Goal: Information Seeking & Learning: Check status

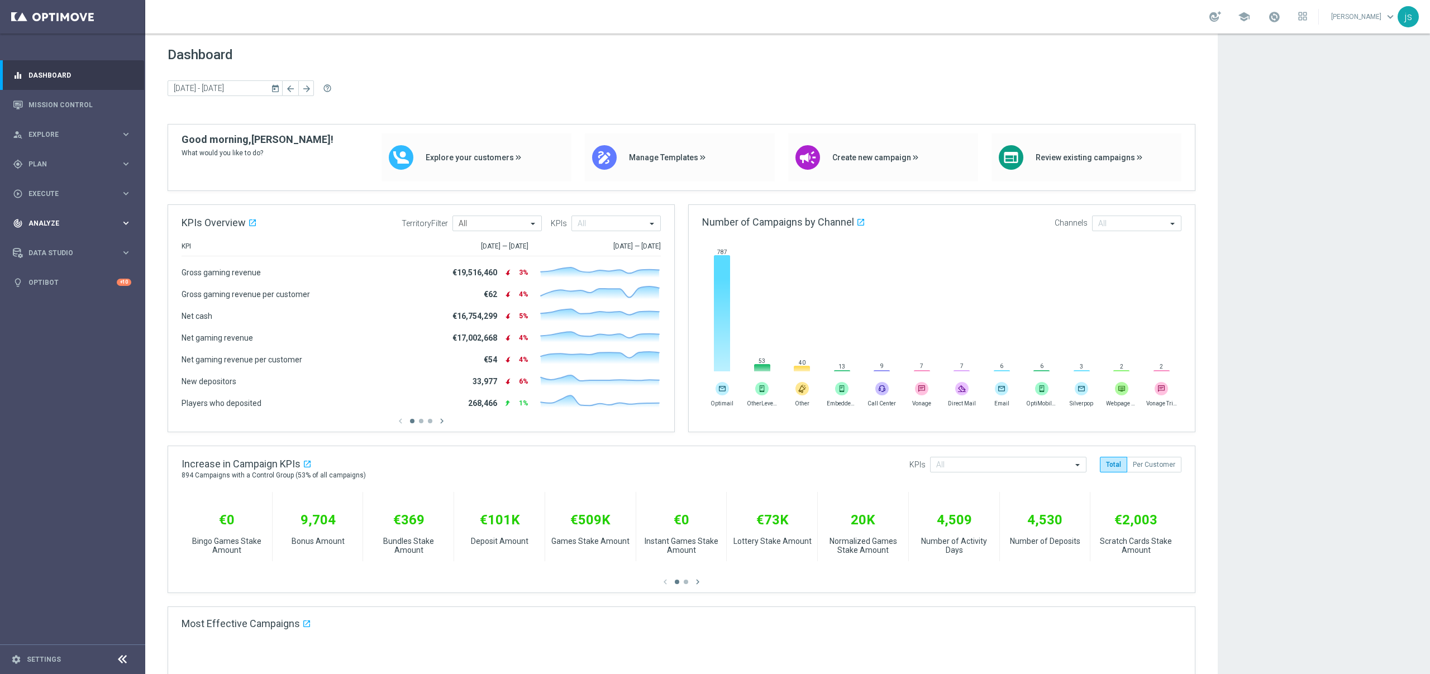
click at [49, 218] on div "track_changes Analyze" at bounding box center [67, 223] width 108 height 10
click at [51, 248] on link "Customer 360" at bounding box center [72, 246] width 87 height 9
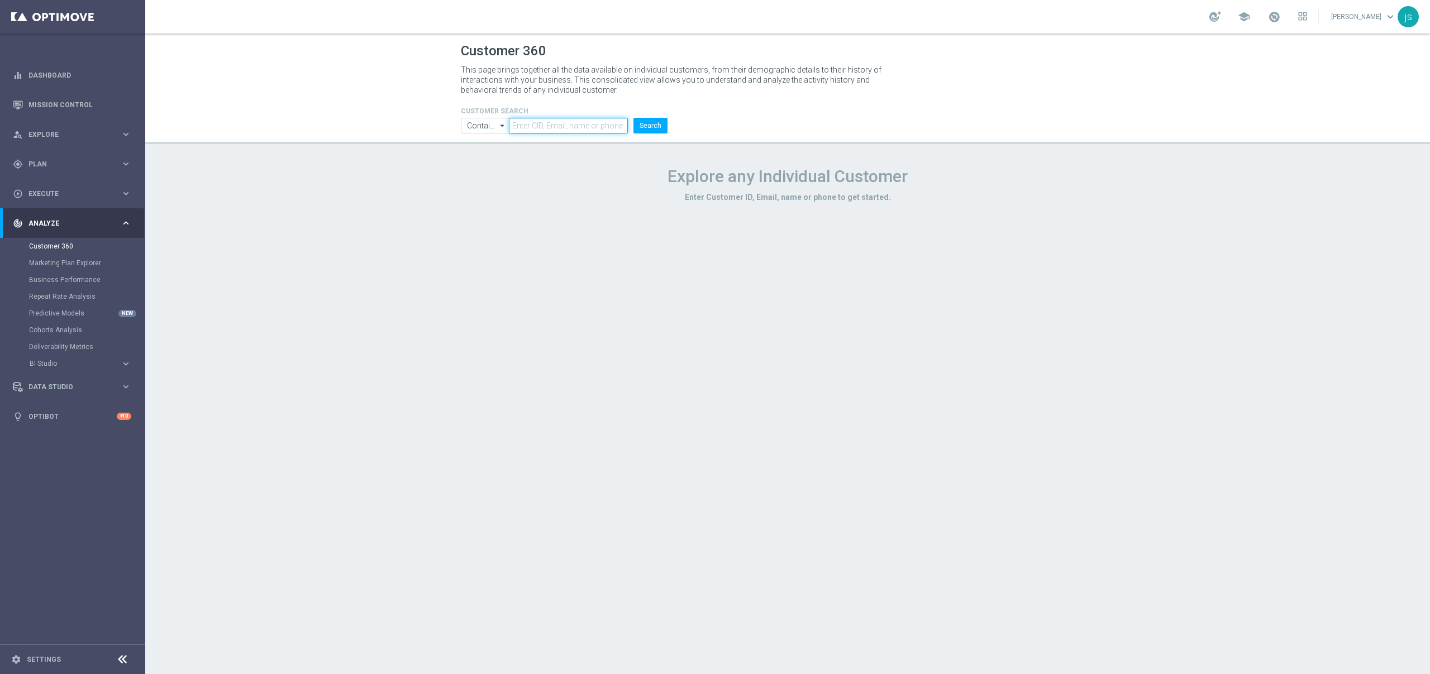
click at [579, 125] on input "text" at bounding box center [568, 126] width 119 height 16
click at [571, 123] on input "text" at bounding box center [568, 126] width 119 height 16
click at [570, 119] on input "text" at bounding box center [568, 126] width 119 height 16
type input "1"
type input "8000000"
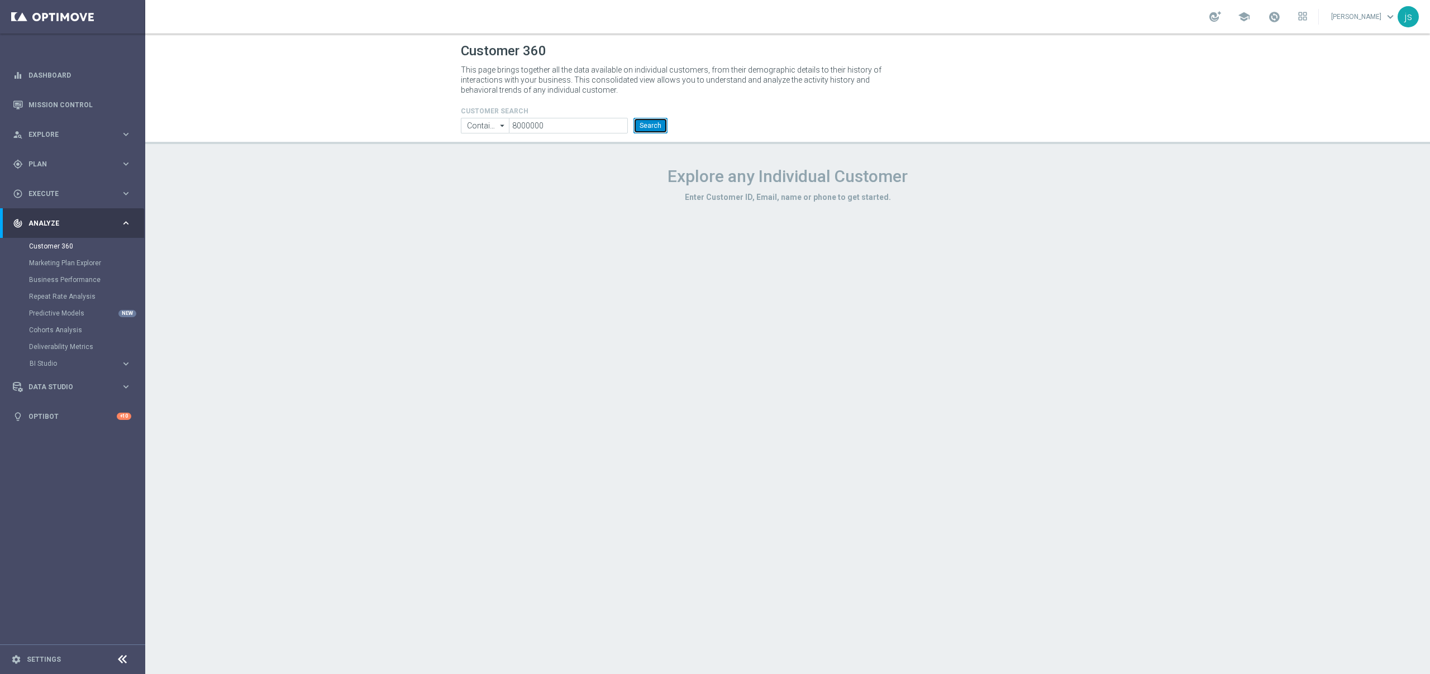
click at [655, 119] on button "Search" at bounding box center [651, 126] width 34 height 16
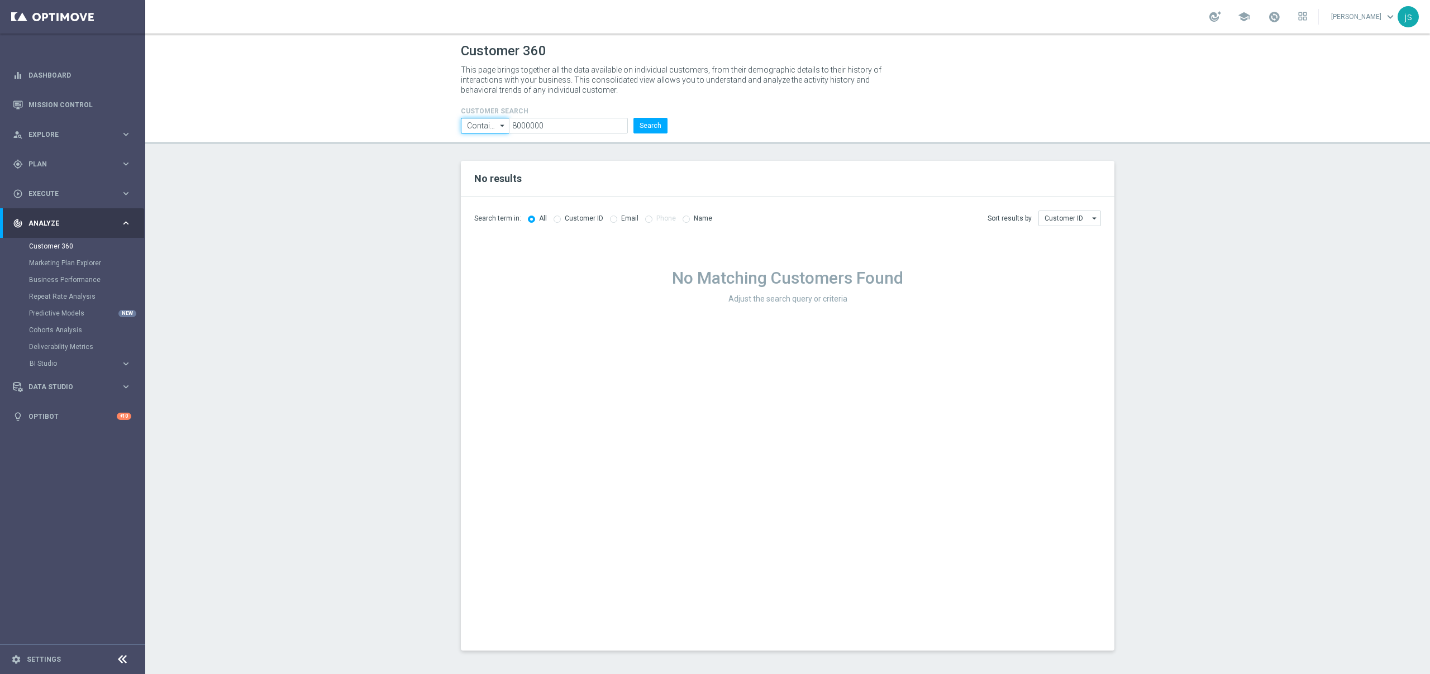
click at [493, 129] on input "Contains" at bounding box center [485, 126] width 48 height 16
drag, startPoint x: 493, startPoint y: 156, endPoint x: 600, endPoint y: 144, distance: 107.4
click at [493, 156] on div "Equals" at bounding box center [485, 159] width 48 height 17
type input "Equals"
click at [662, 135] on header "Customer 360 This page brings together all the data available on individual cus…" at bounding box center [787, 89] width 1285 height 111
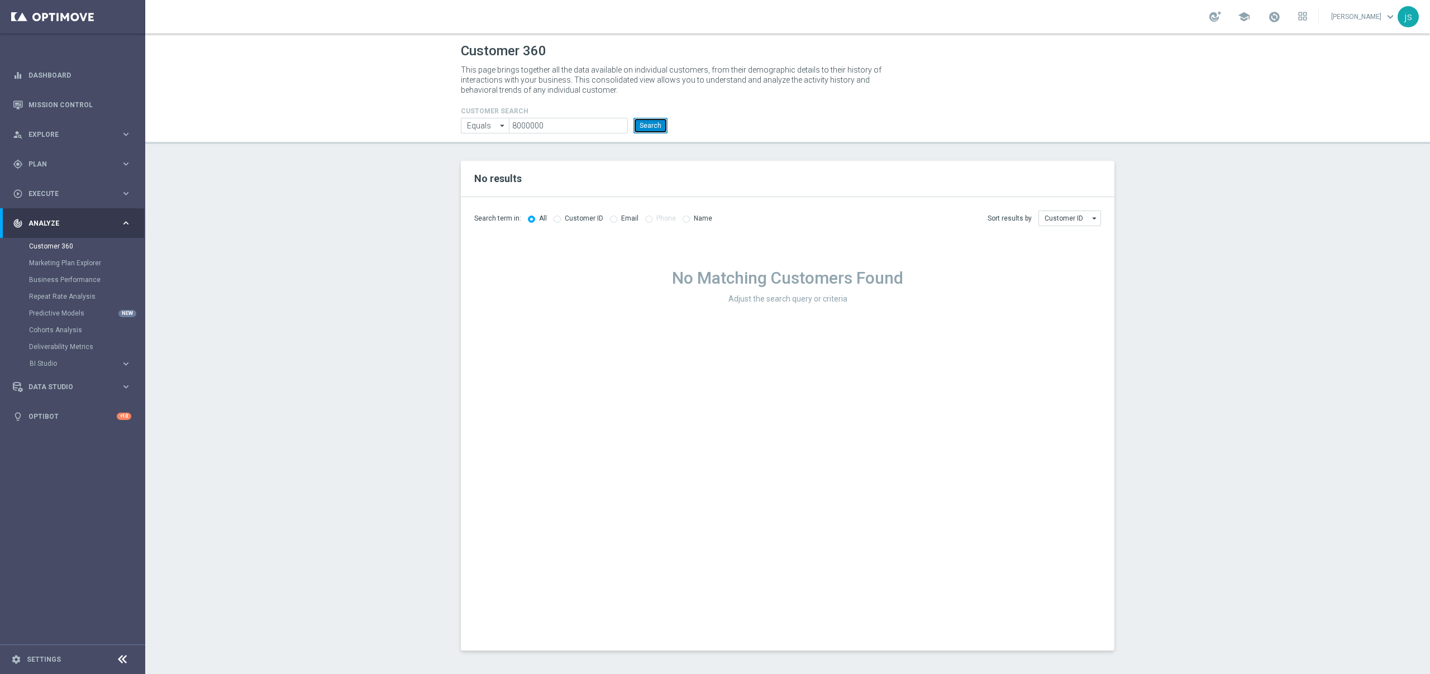
click at [656, 126] on button "Search" at bounding box center [651, 126] width 34 height 16
drag, startPoint x: 555, startPoint y: 221, endPoint x: 559, endPoint y: 215, distance: 6.8
click at [555, 221] on input "radio" at bounding box center [557, 218] width 7 height 7
radio input "true"
radio input "false"
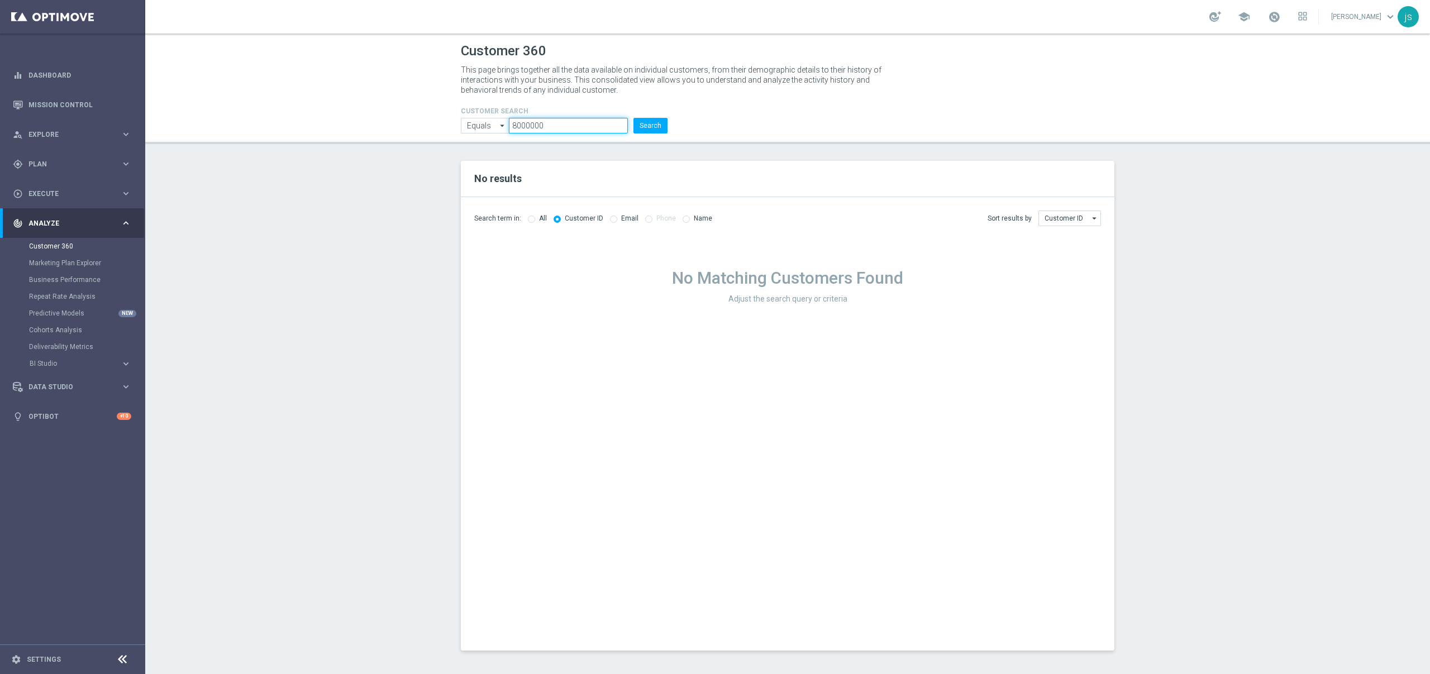
click at [566, 124] on input "8000000" at bounding box center [568, 126] width 119 height 16
paste input "610679"
type input "8610679"
click at [647, 127] on button "Search" at bounding box center [651, 126] width 34 height 16
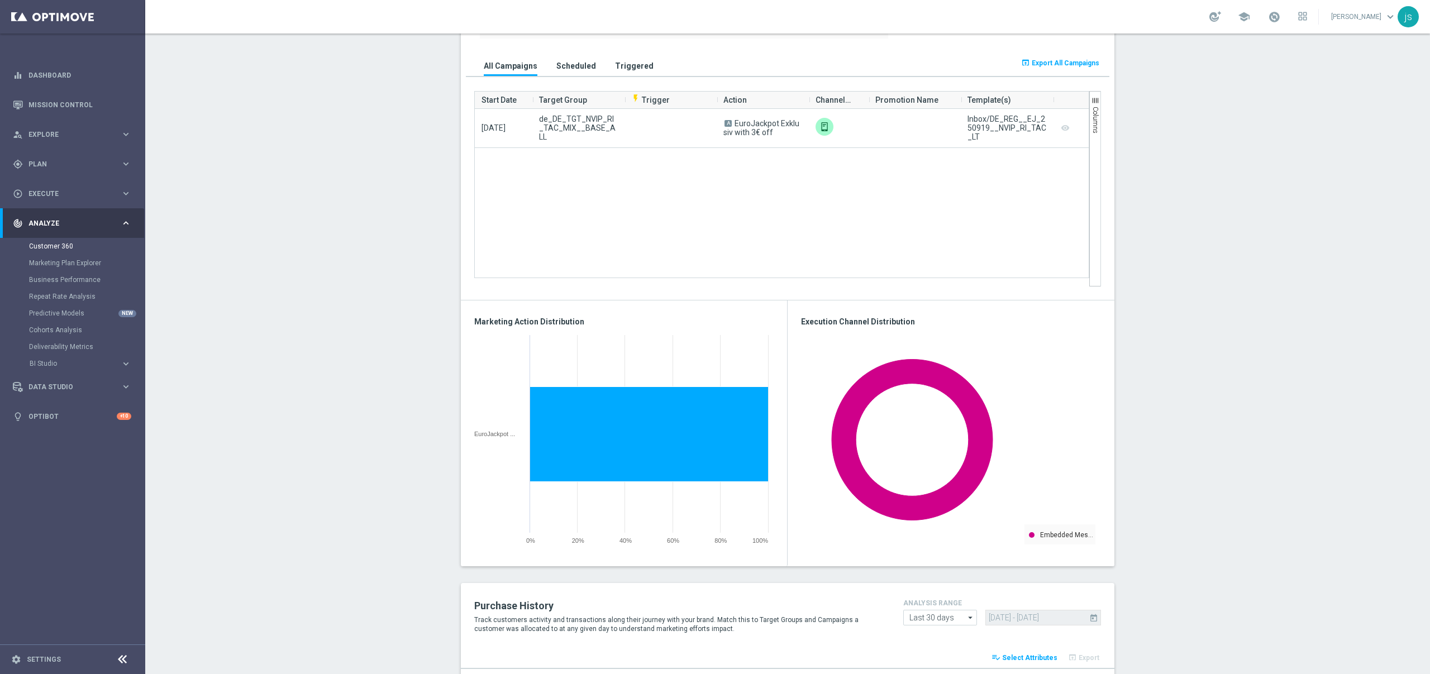
scroll to position [1267, 0]
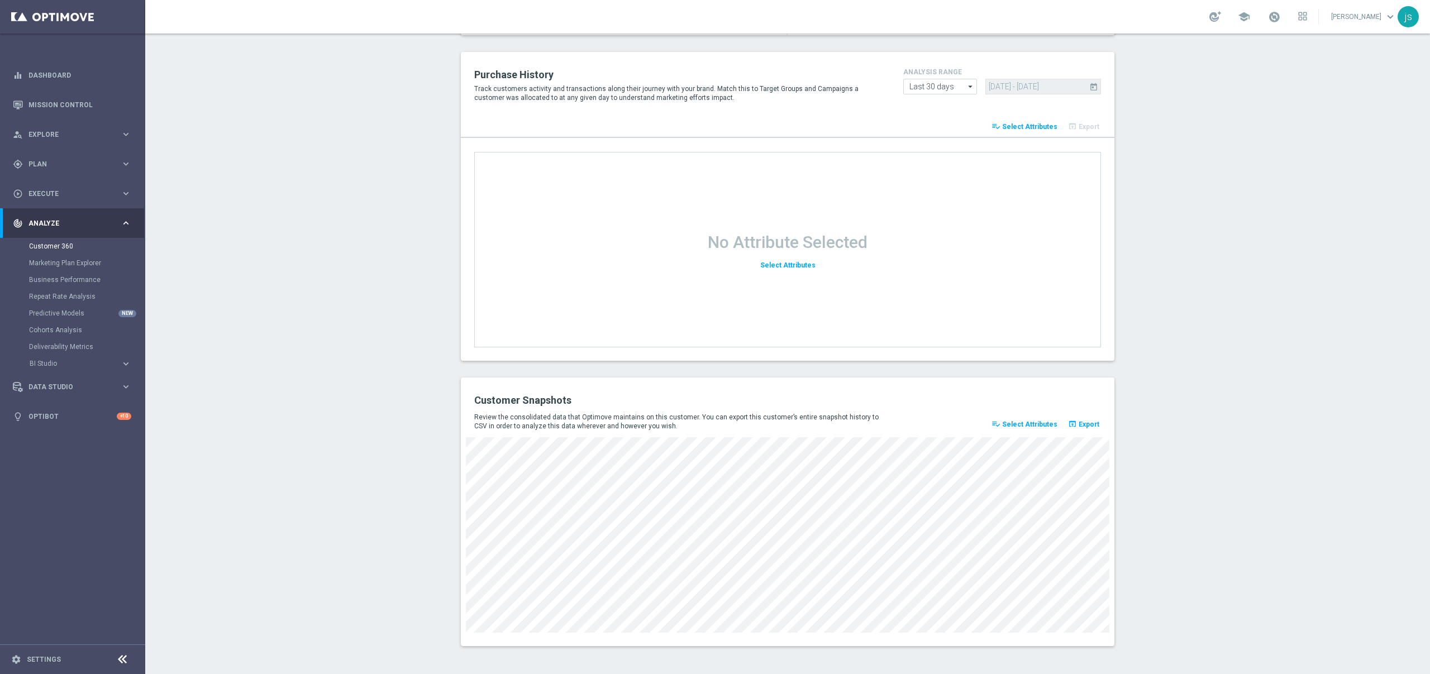
click at [1017, 427] on span "Select Attributes" at bounding box center [1029, 425] width 55 height 8
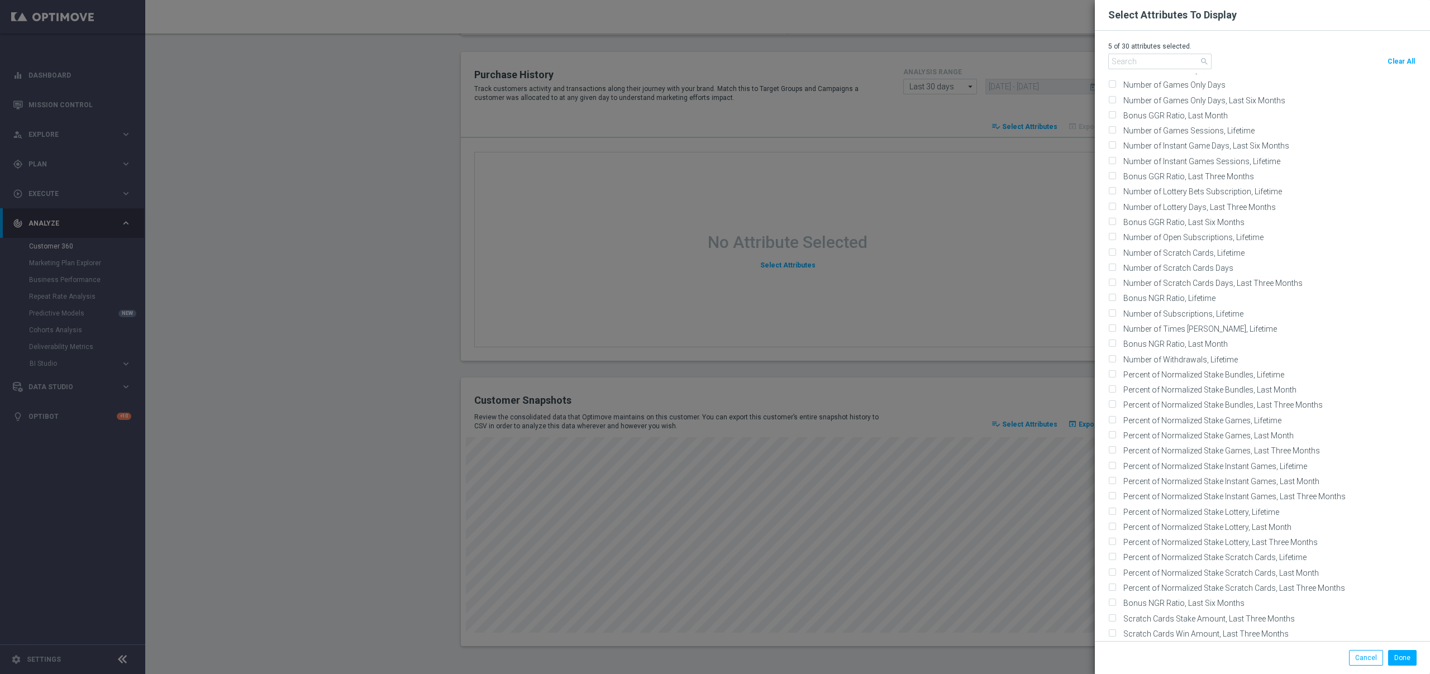
scroll to position [0, 0]
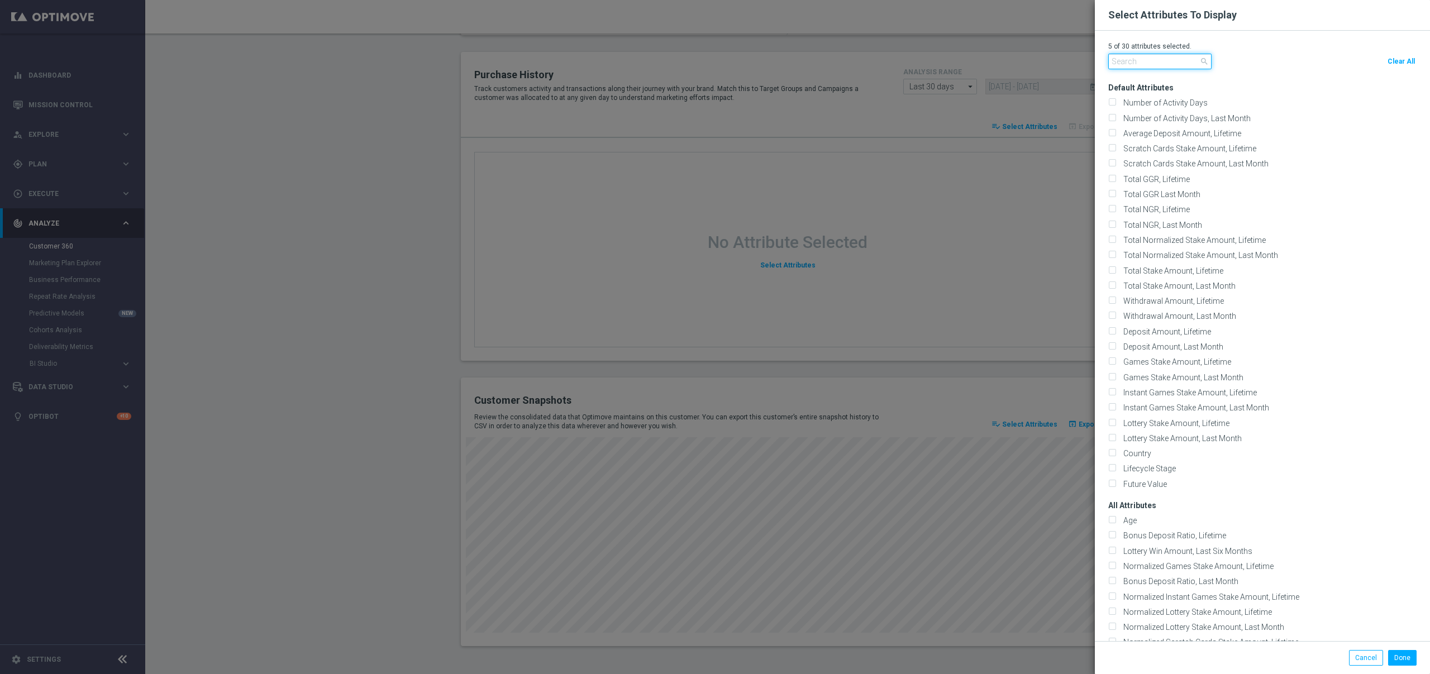
click at [1152, 61] on input "text" at bounding box center [1160, 62] width 103 height 16
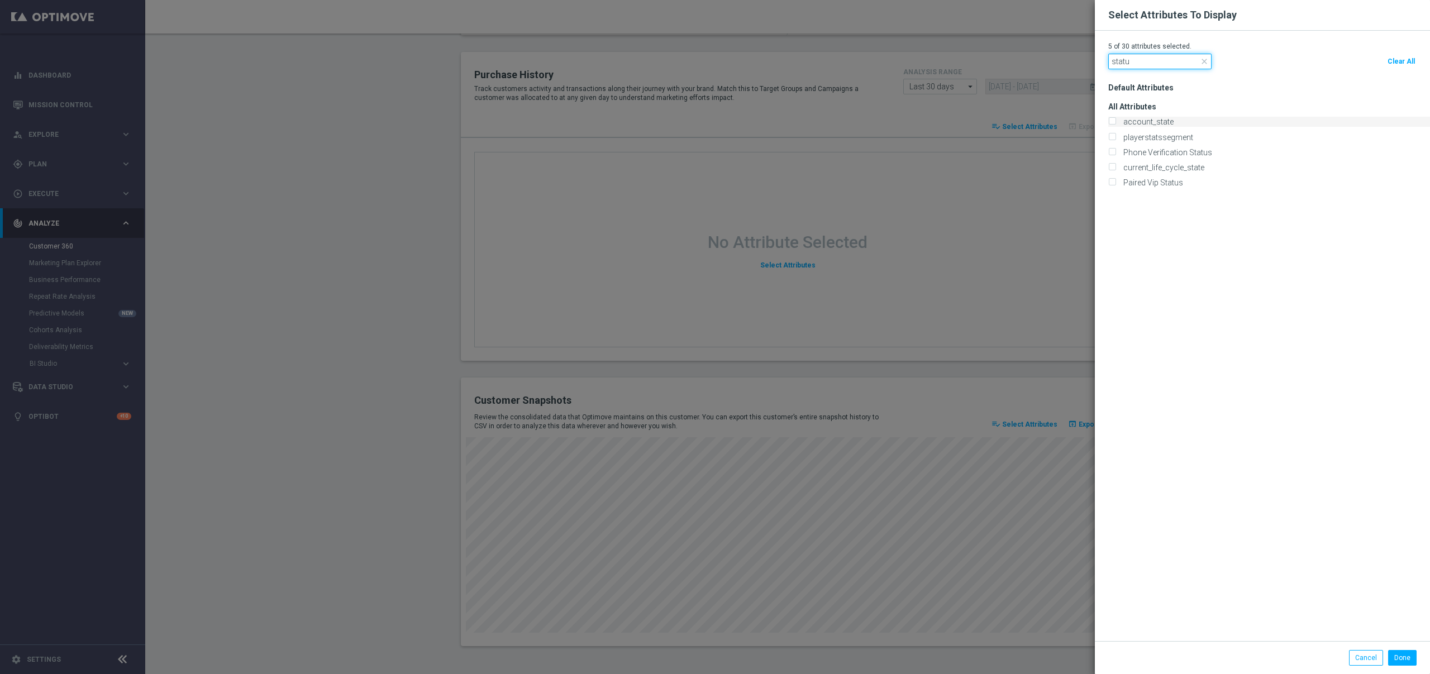
type input "statu"
click at [1109, 120] on input "account_state" at bounding box center [1112, 122] width 7 height 7
checkbox input "true"
click at [1395, 659] on button "Done" at bounding box center [1402, 658] width 28 height 16
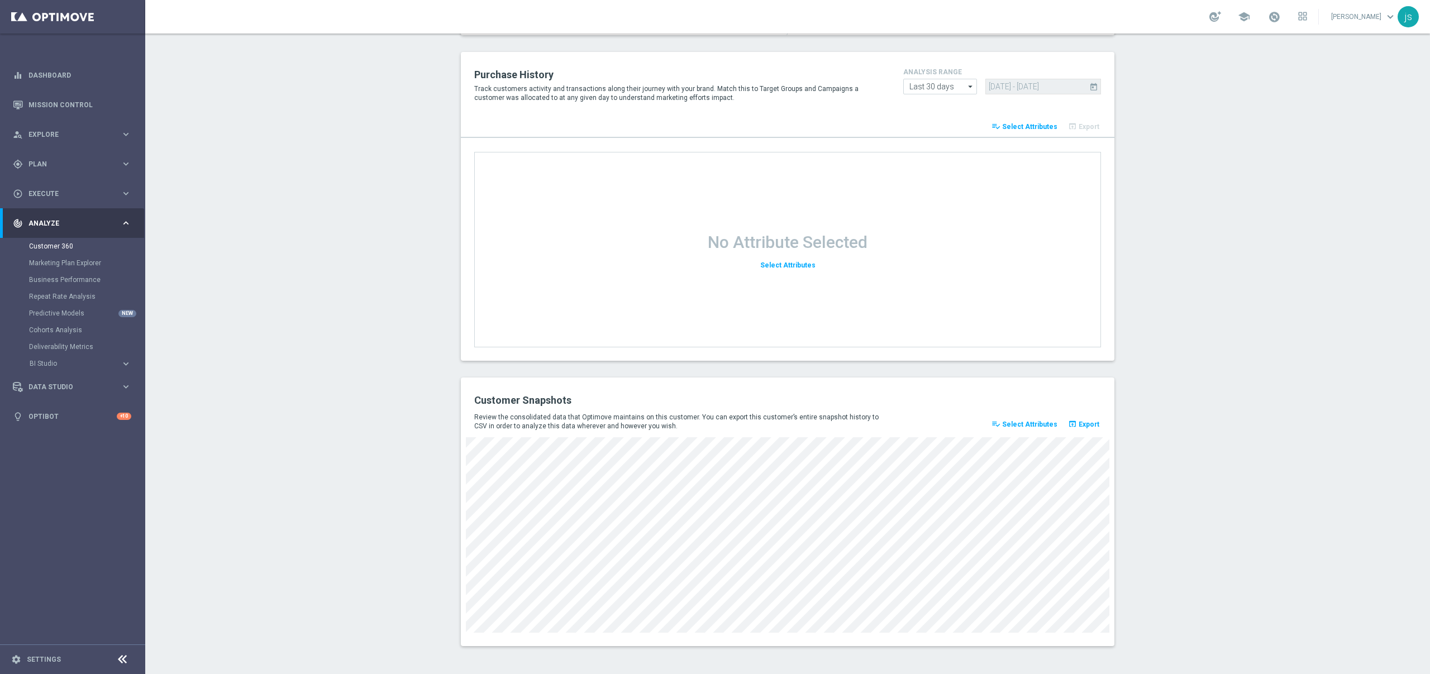
click at [1032, 424] on span "Select Attributes" at bounding box center [1029, 425] width 55 height 8
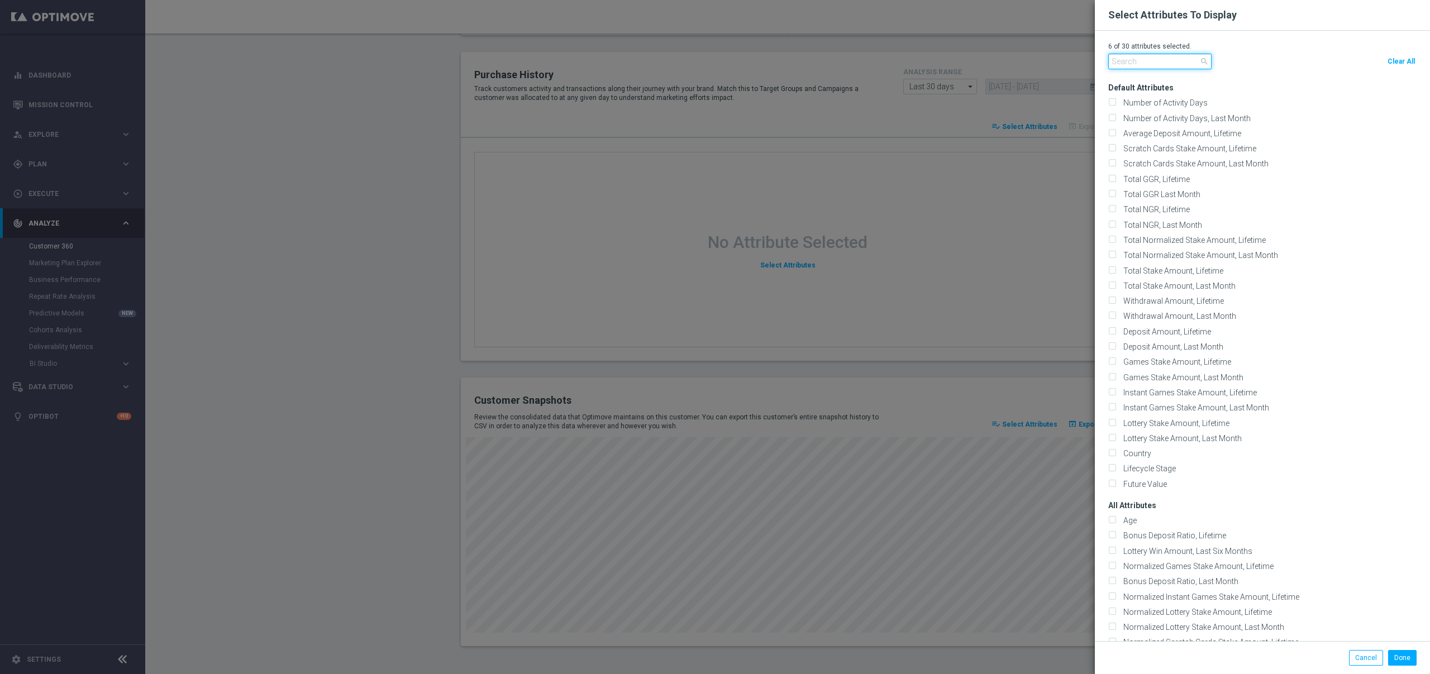
click at [1142, 56] on input "text" at bounding box center [1160, 62] width 103 height 16
type input "a"
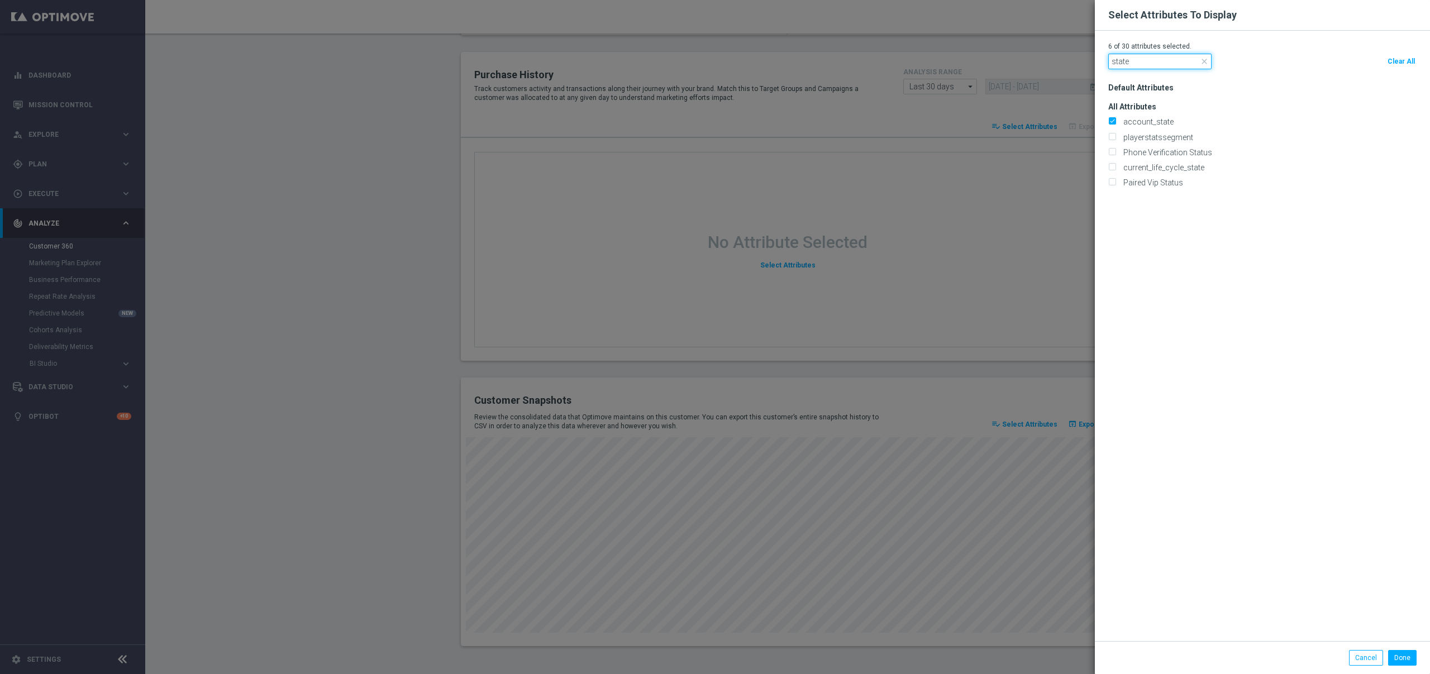
type input "state"
click at [363, 308] on modal-container "Select Attributes To Display 6 of 30 attributes selected. state close Clear All…" at bounding box center [715, 337] width 1430 height 674
